Goal: Task Accomplishment & Management: Manage account settings

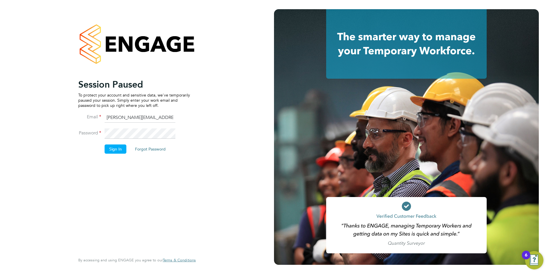
click at [116, 151] on button "Sign In" at bounding box center [116, 148] width 22 height 9
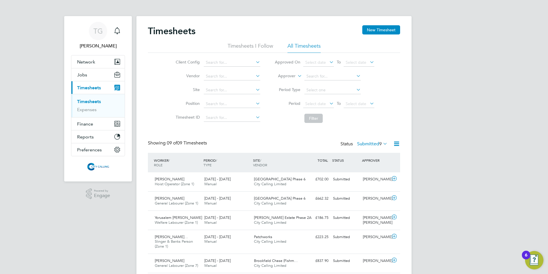
click at [312, 99] on li "Period Select date To Select date" at bounding box center [324, 104] width 114 height 14
click at [313, 104] on span "Select date" at bounding box center [315, 103] width 21 height 5
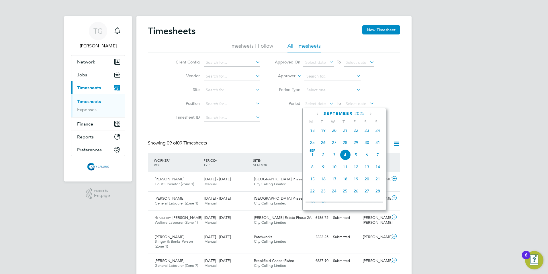
click at [311, 147] on span "25" at bounding box center [312, 142] width 11 height 11
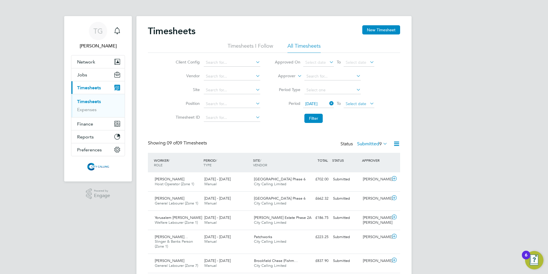
click at [358, 103] on span "Select date" at bounding box center [356, 103] width 21 height 5
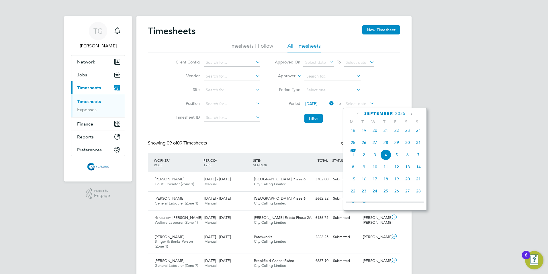
click at [420, 147] on span "31" at bounding box center [418, 142] width 11 height 11
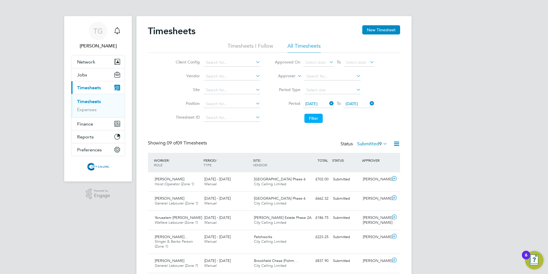
click at [315, 117] on button "Filter" at bounding box center [313, 118] width 18 height 9
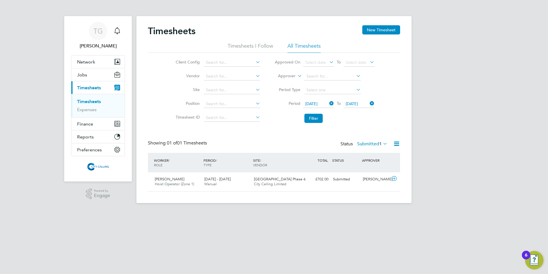
click at [371, 145] on label "Submitted 1" at bounding box center [372, 144] width 30 height 6
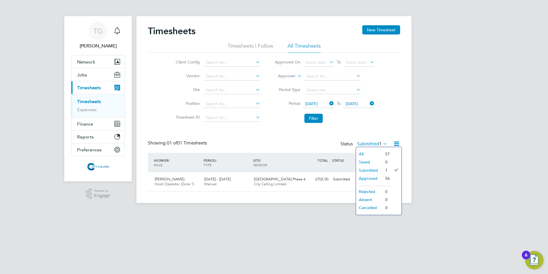
click at [295, 140] on div "Showing 01 of 01 Timesheets Status Submitted 1" at bounding box center [274, 146] width 252 height 13
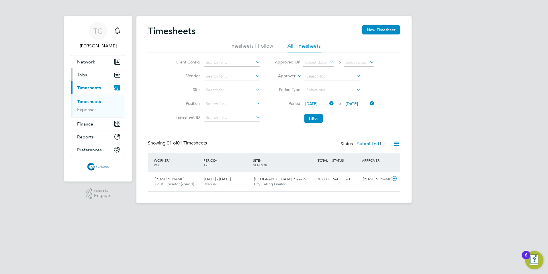
click at [80, 71] on button "Jobs" at bounding box center [97, 74] width 53 height 13
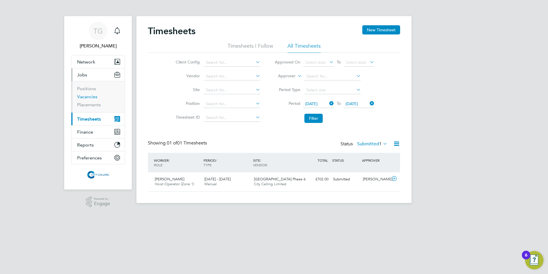
click at [84, 97] on link "Vacancies" at bounding box center [87, 96] width 20 height 5
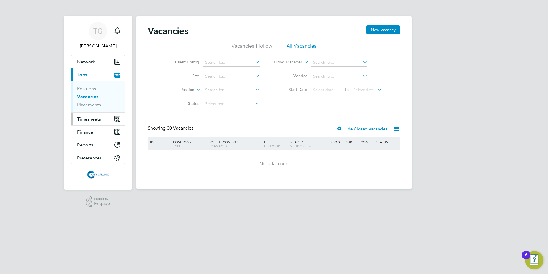
click at [83, 117] on span "Timesheets" at bounding box center [89, 118] width 24 height 5
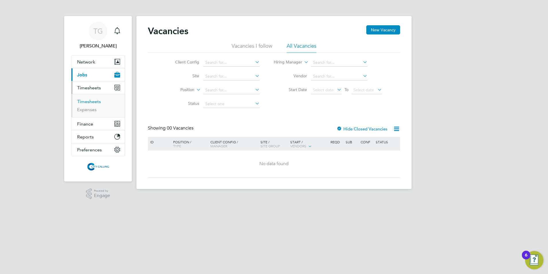
click at [85, 101] on link "Timesheets" at bounding box center [89, 101] width 24 height 5
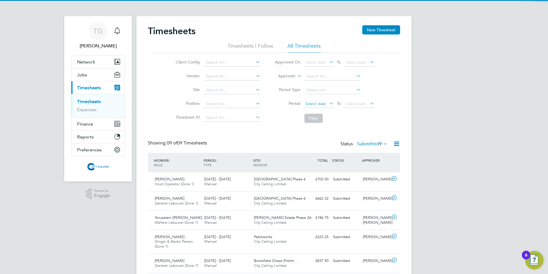
click at [315, 103] on span "Select date" at bounding box center [315, 103] width 21 height 5
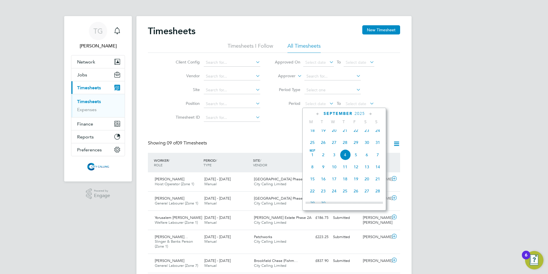
click at [312, 146] on span "25" at bounding box center [312, 142] width 11 height 11
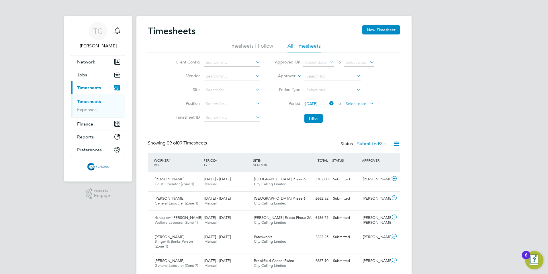
click at [354, 105] on span "Select date" at bounding box center [356, 103] width 21 height 5
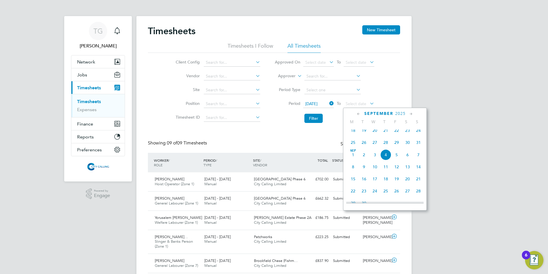
click at [418, 145] on span "31" at bounding box center [418, 142] width 11 height 11
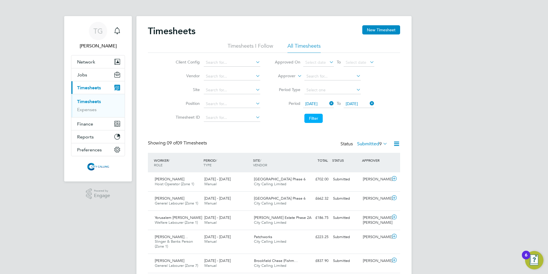
click at [307, 119] on button "Filter" at bounding box center [313, 118] width 18 height 9
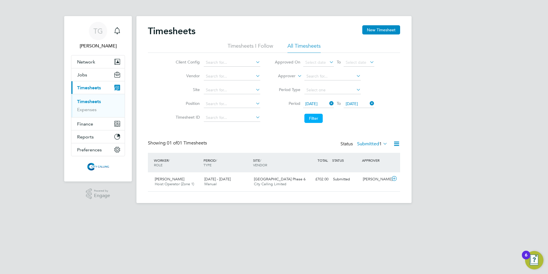
click at [317, 116] on button "Filter" at bounding box center [313, 118] width 18 height 9
click at [311, 119] on button "Filter" at bounding box center [313, 118] width 18 height 9
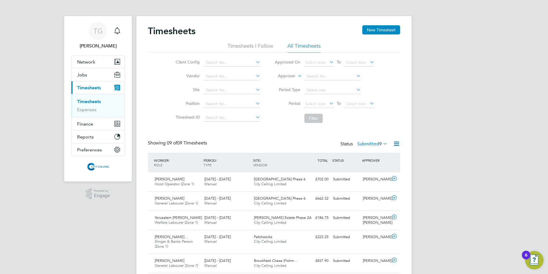
click at [311, 99] on li "Period Select date To Select date" at bounding box center [324, 104] width 114 height 14
click at [310, 101] on span "Select date" at bounding box center [315, 103] width 21 height 5
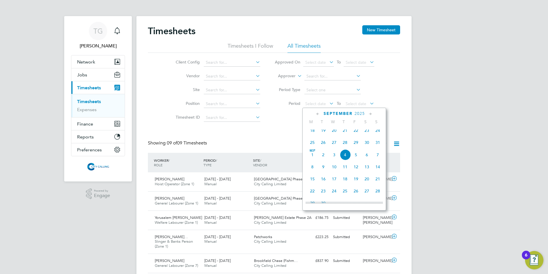
drag, startPoint x: 313, startPoint y: 146, endPoint x: 324, endPoint y: 131, distance: 18.5
click at [313, 146] on span "25" at bounding box center [312, 142] width 11 height 11
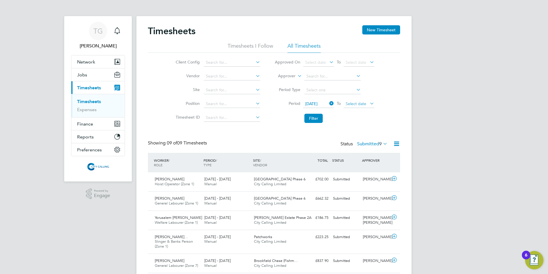
click at [358, 100] on span "Select date" at bounding box center [359, 104] width 31 height 8
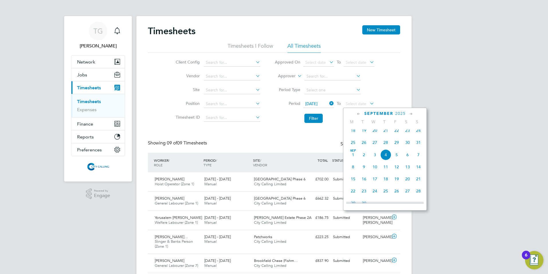
click at [420, 145] on span "31" at bounding box center [418, 142] width 11 height 11
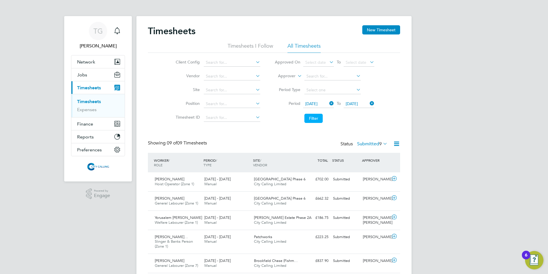
click at [310, 119] on button "Filter" at bounding box center [313, 118] width 18 height 9
